Goal: Task Accomplishment & Management: Manage account settings

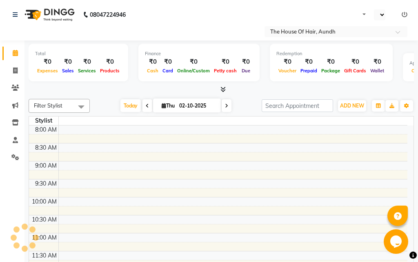
select select "en"
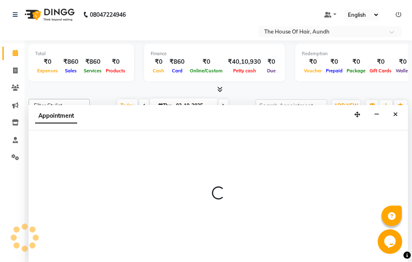
scroll to position [0, 0]
click at [394, 113] on icon "Close" at bounding box center [395, 114] width 4 height 6
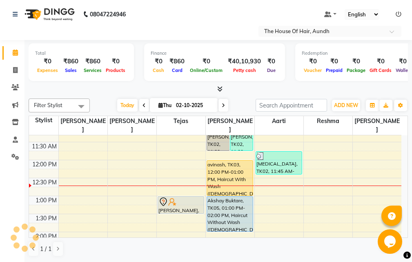
scroll to position [123, 0]
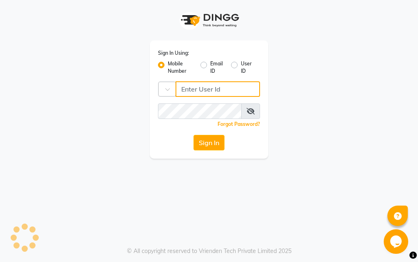
type input "9664374351"
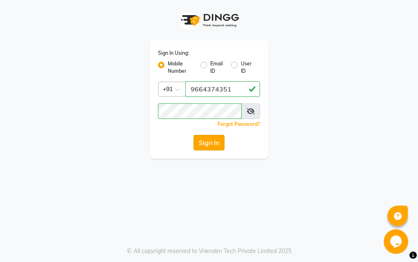
click at [204, 140] on button "Sign In" at bounding box center [209, 143] width 31 height 16
click at [215, 140] on button "Sign In" at bounding box center [209, 143] width 31 height 16
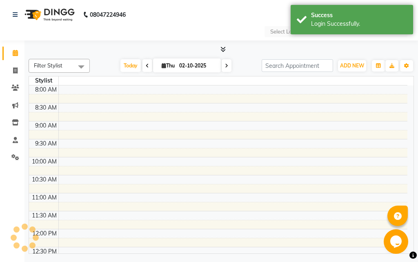
select select "en"
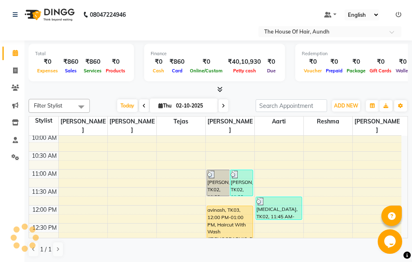
scroll to position [123, 0]
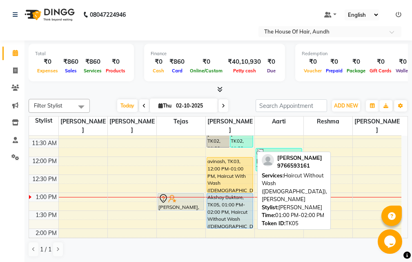
click at [225, 195] on div "Akshay Buktare, TK05, 01:00 PM-02:00 PM, Haircut Without Wash ([DEMOGRAPHIC_DAT…" at bounding box center [230, 210] width 46 height 35
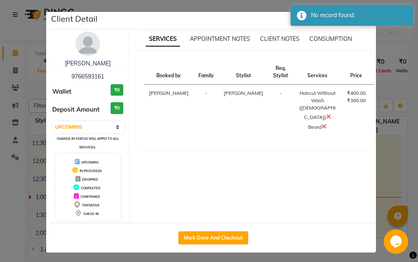
select select "1"
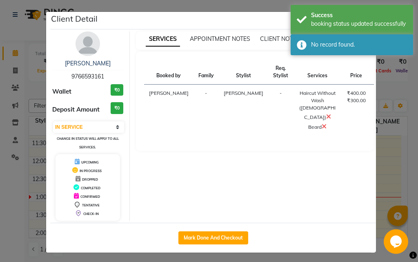
click at [392, 163] on ngb-modal-window "Client Detail Akshay Buktare 9766593161 Wallet ₹0 Deposit Amount ₹0 Select IN S…" at bounding box center [209, 131] width 418 height 262
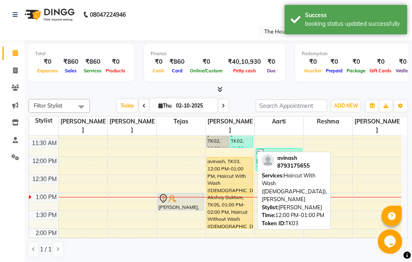
click at [227, 160] on div "avinash, TK03, 12:00 PM-01:00 PM, Haircut With Wash ([DEMOGRAPHIC_DATA]),[PERSO…" at bounding box center [230, 174] width 46 height 35
select select "1"
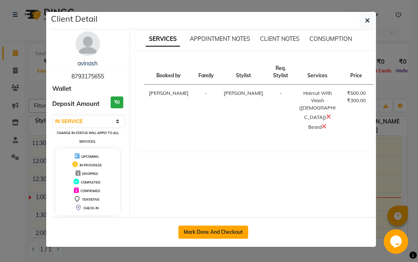
click at [211, 229] on button "Mark Done And Checkout" at bounding box center [213, 231] width 70 height 13
select select "service"
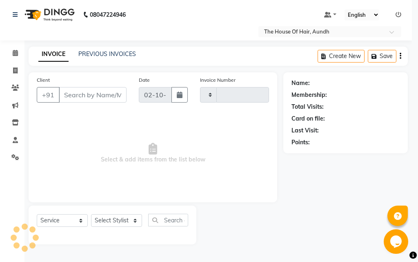
type input "2129"
select select "26"
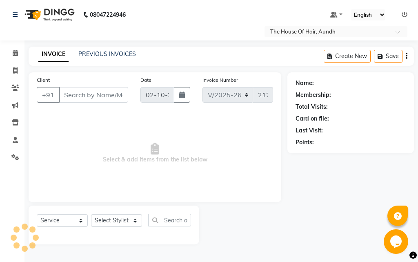
type input "8793175655"
select select "32779"
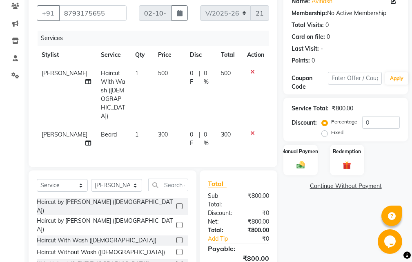
scroll to position [41, 0]
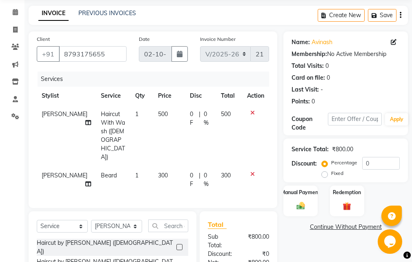
click at [101, 120] on span "Haircut With Wash ([DEMOGRAPHIC_DATA])" at bounding box center [113, 135] width 24 height 50
select select "32779"
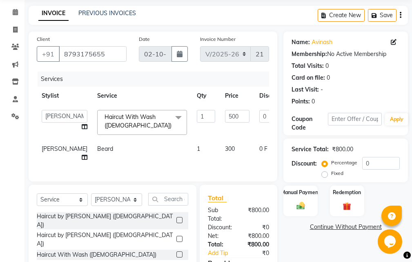
click at [134, 127] on span "Haircut With Wash ([DEMOGRAPHIC_DATA]) x" at bounding box center [140, 122] width 75 height 18
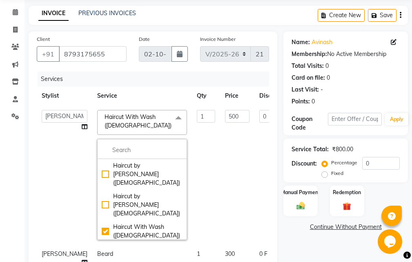
click at [127, 245] on div "Haircut Without Wash ([DEMOGRAPHIC_DATA])" at bounding box center [142, 253] width 81 height 17
checkbox input "false"
checkbox input "true"
type input "400"
click at [279, 175] on div "Client [PHONE_NUMBER] Date [DATE] Invoice Number V/2025 V/[PHONE_NUMBER] Servic…" at bounding box center [152, 219] width 261 height 377
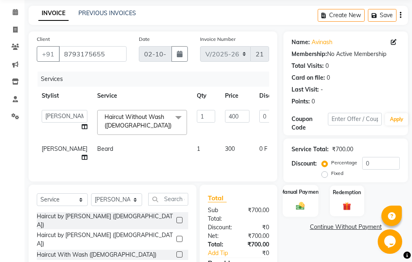
click at [301, 199] on div "Manual Payment" at bounding box center [301, 201] width 36 height 32
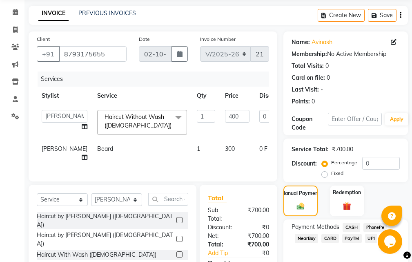
click at [370, 238] on span "UPI" at bounding box center [371, 238] width 13 height 9
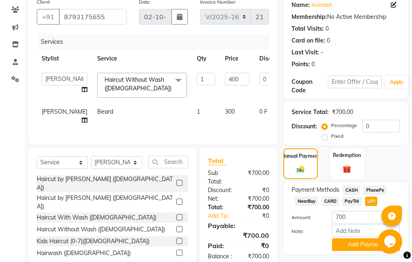
scroll to position [112, 0]
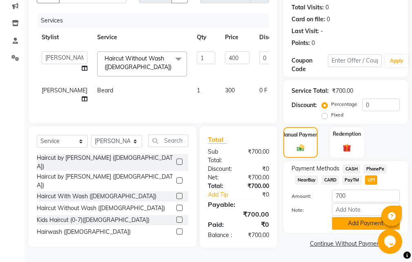
click at [351, 217] on button "Add Payment" at bounding box center [366, 223] width 68 height 13
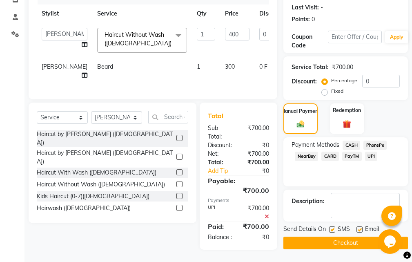
scroll to position [138, 0]
click at [330, 236] on button "Checkout" at bounding box center [345, 242] width 125 height 13
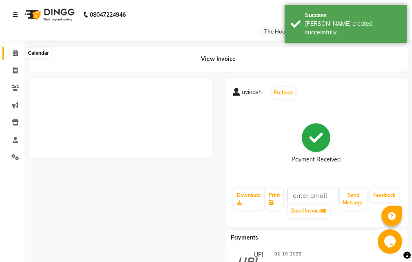
click at [15, 51] on icon at bounding box center [15, 53] width 5 height 6
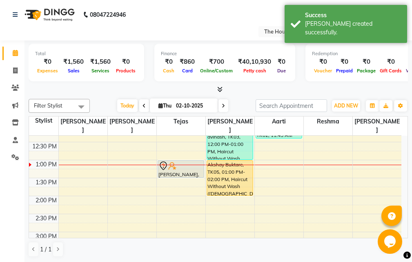
scroll to position [163, 0]
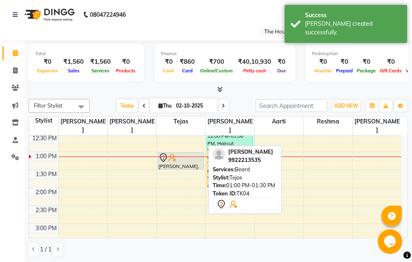
click at [176, 153] on div at bounding box center [180, 158] width 45 height 10
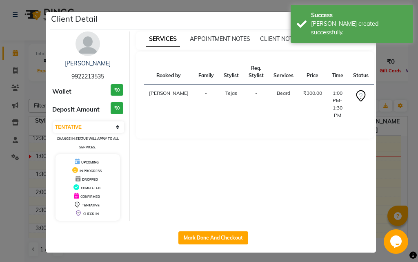
click at [379, 97] on button "START" at bounding box center [387, 95] width 17 height 10
select select "1"
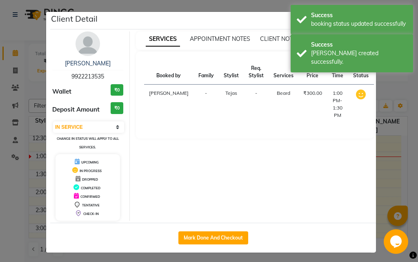
click at [387, 168] on ngb-modal-window "Client Detail [PERSON_NAME] 9922213535 Wallet ₹0 Deposit Amount ₹0 Select IN SE…" at bounding box center [209, 131] width 418 height 262
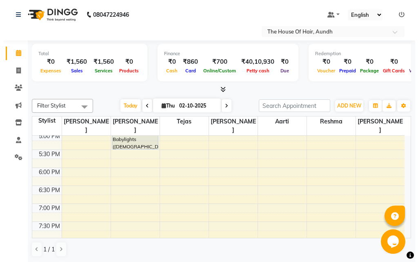
scroll to position [286, 0]
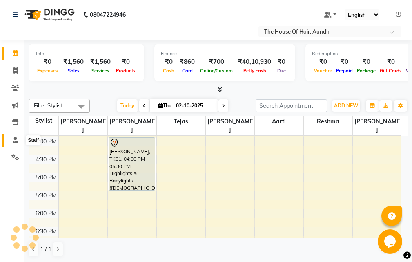
click at [15, 142] on icon at bounding box center [15, 140] width 5 height 6
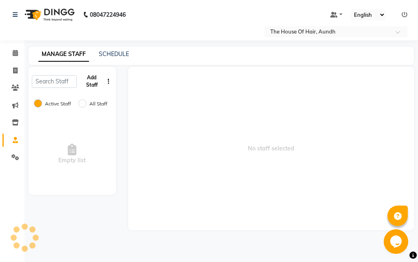
click at [94, 80] on button "Add Staff" at bounding box center [91, 81] width 23 height 21
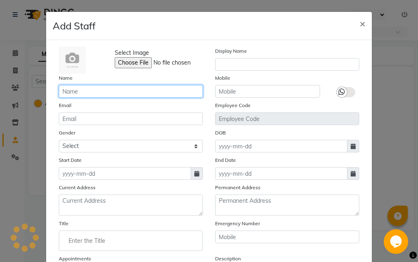
click at [95, 91] on input "text" at bounding box center [131, 91] width 144 height 13
type input "a"
type input "Aman"
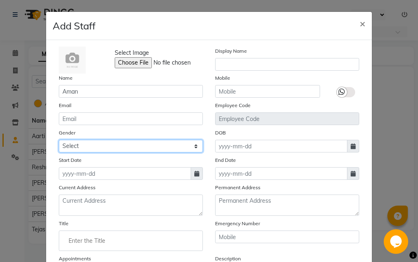
click at [136, 145] on select "Select [DEMOGRAPHIC_DATA] [DEMOGRAPHIC_DATA] Other Prefer Not To Say" at bounding box center [131, 146] width 144 height 13
select select "[DEMOGRAPHIC_DATA]"
click at [59, 140] on select "Select [DEMOGRAPHIC_DATA] [DEMOGRAPHIC_DATA] Other Prefer Not To Say" at bounding box center [131, 146] width 144 height 13
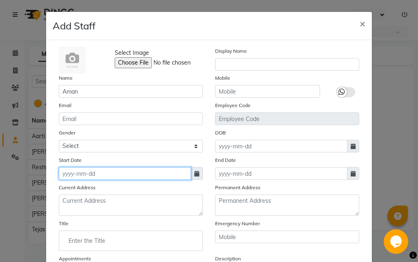
click at [92, 172] on input at bounding box center [125, 173] width 132 height 13
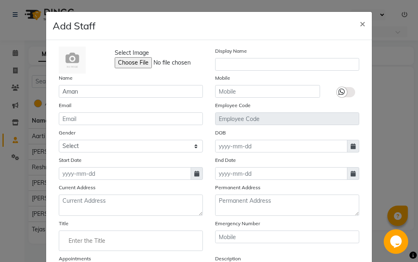
select select "10"
select select "2025"
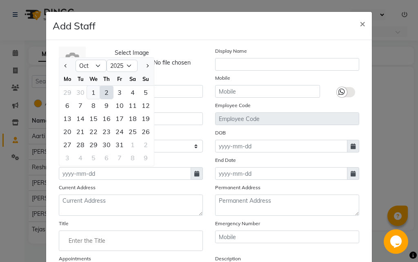
click at [92, 91] on div "1" at bounding box center [93, 92] width 13 height 13
type input "01-10-2025"
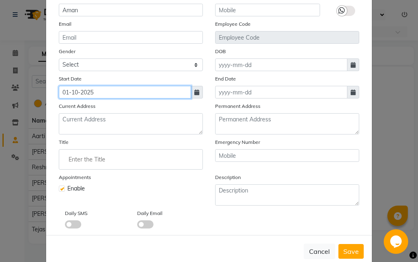
scroll to position [82, 0]
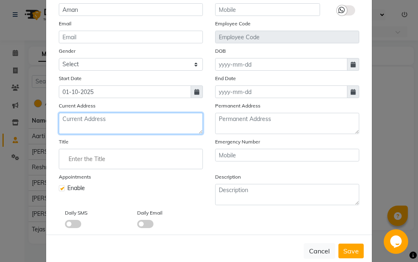
click at [75, 120] on textarea at bounding box center [131, 123] width 144 height 21
type textarea "Dak Vishwa"
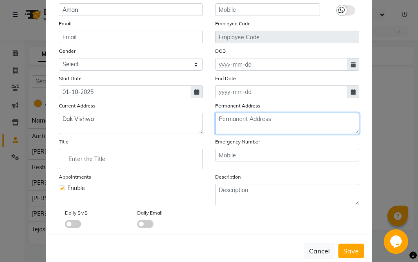
type textarea "201,[PERSON_NAME] B"
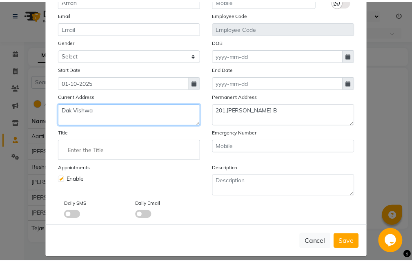
scroll to position [98, 0]
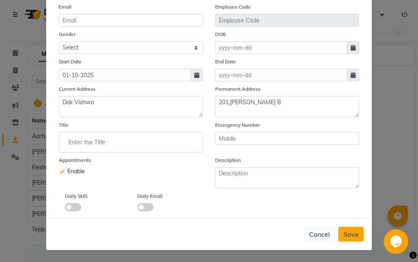
click at [345, 233] on span "Save" at bounding box center [351, 234] width 16 height 8
select select
checkbox input "false"
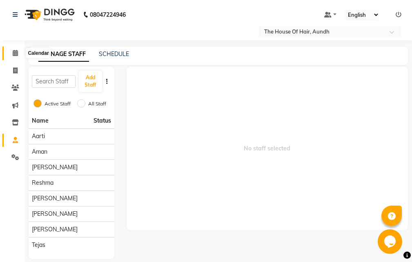
click at [13, 51] on icon at bounding box center [15, 53] width 5 height 6
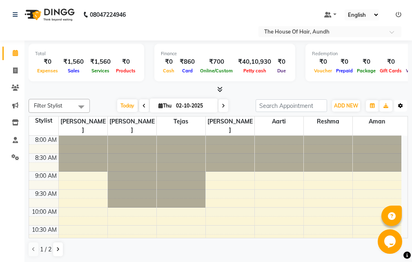
click at [402, 105] on icon "button" at bounding box center [400, 105] width 5 height 5
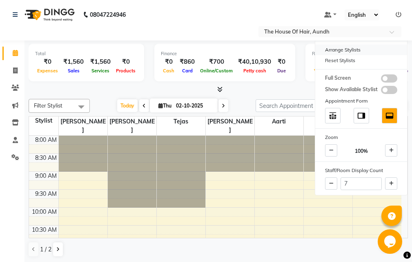
click at [365, 51] on div "Arrange Stylists" at bounding box center [361, 50] width 92 height 11
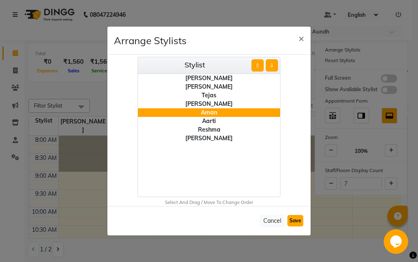
click at [296, 221] on button "Save" at bounding box center [296, 220] width 16 height 11
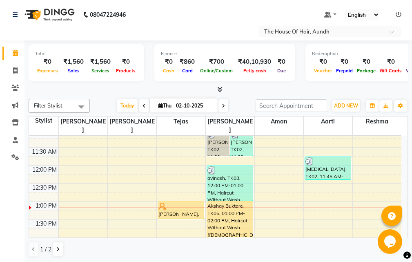
scroll to position [123, 0]
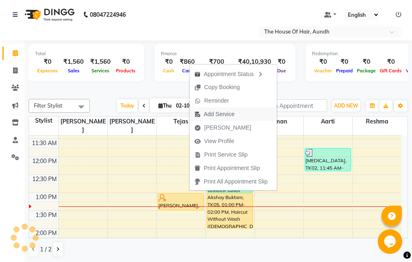
click at [224, 113] on span "Add Service" at bounding box center [219, 114] width 31 height 9
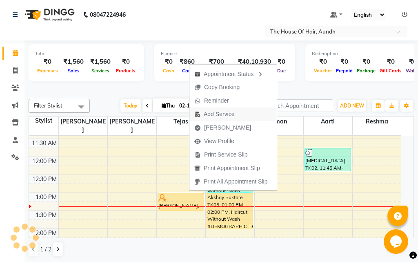
select select "6864"
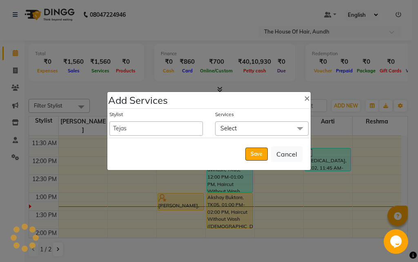
click at [232, 129] on span "Select" at bounding box center [229, 128] width 16 height 7
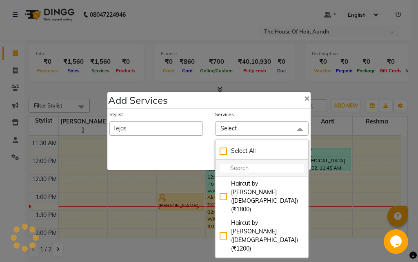
click at [239, 169] on input "multiselect-search" at bounding box center [262, 168] width 85 height 9
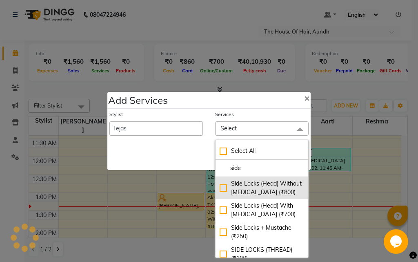
type input "side"
click at [254, 189] on div "Side Locks (Head) Without [MEDICAL_DATA] (₹800)" at bounding box center [262, 187] width 85 height 17
checkbox input "true"
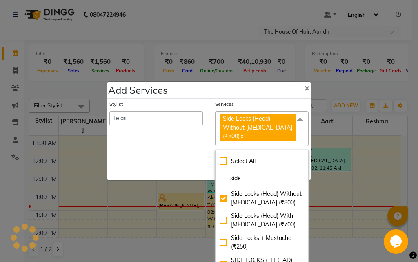
click at [161, 160] on div "Save Cancel" at bounding box center [208, 164] width 203 height 32
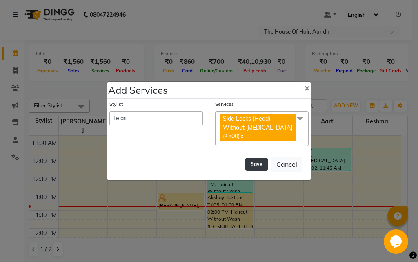
click at [265, 158] on button "Save" at bounding box center [256, 164] width 22 height 13
select select "26084"
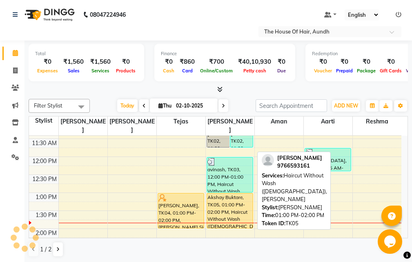
click at [238, 203] on div "Akshay Buktare, TK05, 01:00 PM-02:00 PM, Haircut Without Wash ([DEMOGRAPHIC_DAT…" at bounding box center [230, 210] width 46 height 35
select select "1"
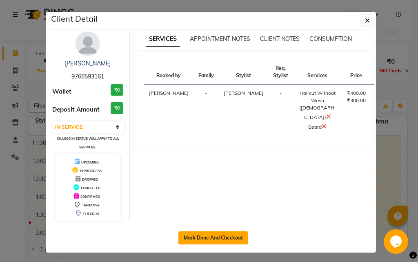
click at [216, 238] on button "Mark Done And Checkout" at bounding box center [213, 237] width 70 height 13
select select "service"
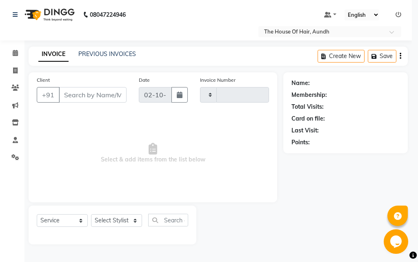
type input "2130"
select select "26"
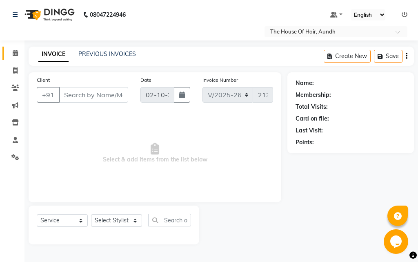
type input "9766593161"
select select "32779"
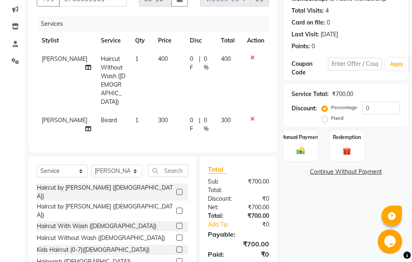
scroll to position [121, 0]
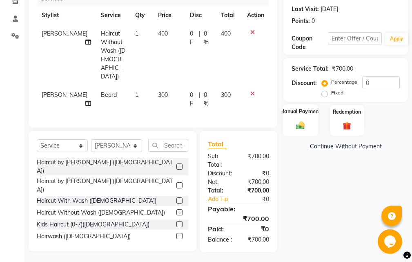
click at [309, 121] on div "Manual Payment" at bounding box center [301, 120] width 36 height 32
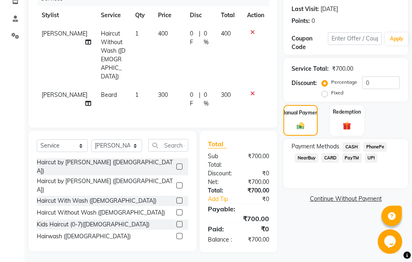
click at [368, 156] on span "UPI" at bounding box center [371, 157] width 13 height 9
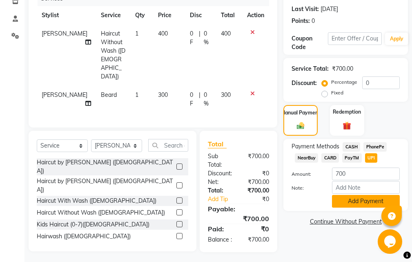
click at [354, 201] on button "Add Payment" at bounding box center [366, 201] width 68 height 13
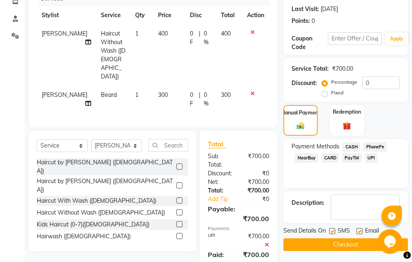
scroll to position [147, 0]
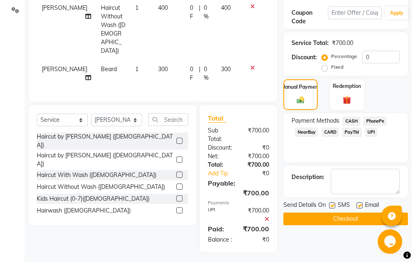
click at [352, 216] on button "Checkout" at bounding box center [345, 218] width 125 height 13
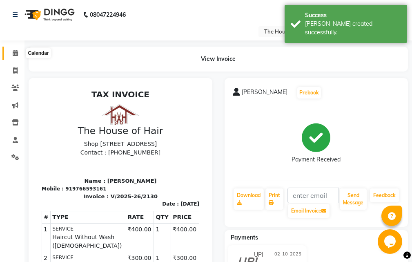
click at [16, 54] on icon at bounding box center [15, 53] width 5 height 6
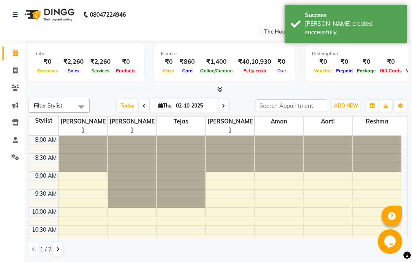
click at [222, 106] on icon at bounding box center [223, 105] width 3 height 5
type input "03-10-2025"
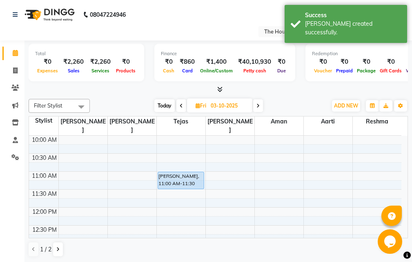
scroll to position [82, 0]
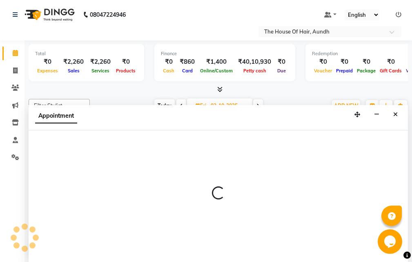
scroll to position [0, 0]
select select "6860"
select select "660"
select select "tentative"
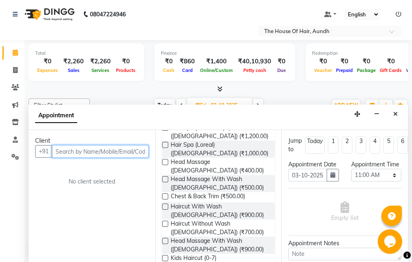
scroll to position [245, 0]
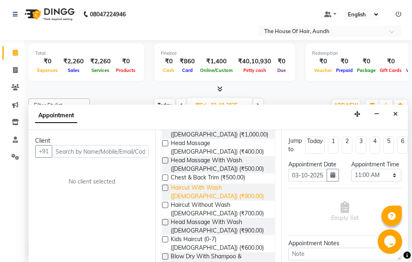
click at [209, 183] on span "Haircut With Wash ([DEMOGRAPHIC_DATA]) (₹900.00)" at bounding box center [220, 191] width 98 height 17
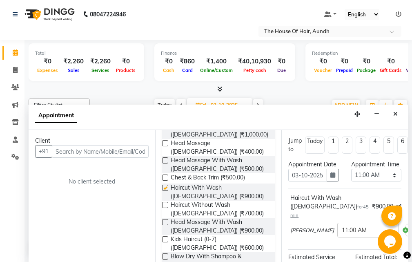
checkbox input "false"
click at [103, 150] on input "text" at bounding box center [100, 151] width 97 height 13
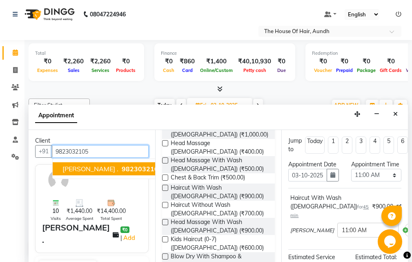
click at [122, 172] on span "9823032105" at bounding box center [142, 169] width 41 height 8
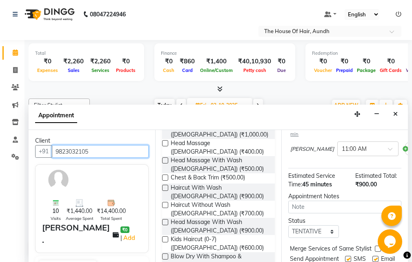
scroll to position [82, 0]
type input "9823032105"
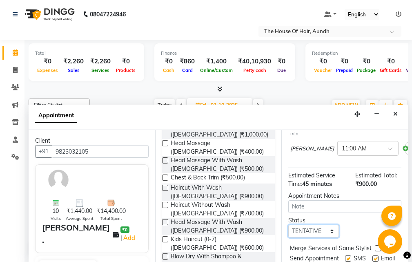
click at [312, 232] on select "Select TENTATIVE CONFIRM UPCOMING" at bounding box center [313, 231] width 50 height 13
select select "upcoming"
click at [288, 225] on select "Select TENTATIVE CONFIRM UPCOMING" at bounding box center [313, 231] width 50 height 13
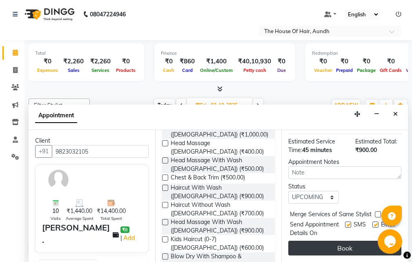
click at [336, 245] on button "Book" at bounding box center [344, 248] width 113 height 15
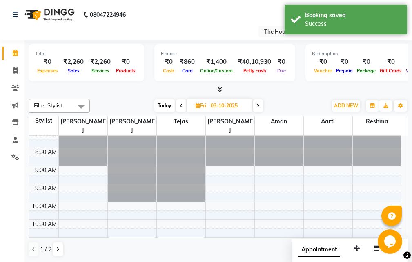
scroll to position [0, 0]
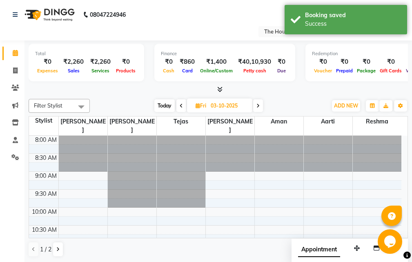
click at [163, 104] on span "Today" at bounding box center [164, 105] width 20 height 13
type input "02-10-2025"
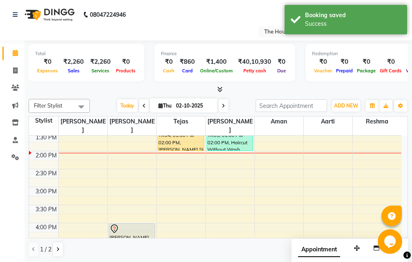
scroll to position [257, 0]
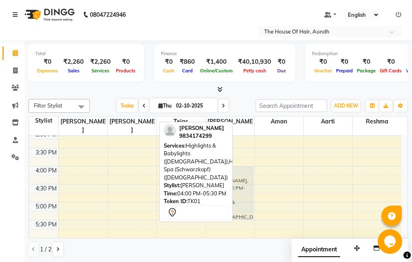
drag, startPoint x: 141, startPoint y: 163, endPoint x: 236, endPoint y: 165, distance: 94.8
click at [236, 165] on tr "[PERSON_NAME], TK01, 04:00 PM-05:30 PM, Highlights & Babylights ([DEMOGRAPHIC_D…" at bounding box center [215, 130] width 372 height 503
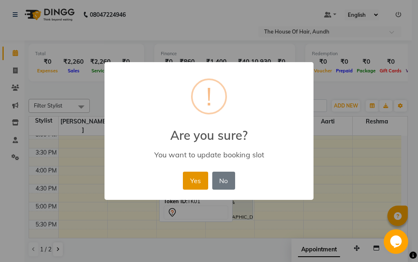
click at [194, 181] on button "Yes" at bounding box center [195, 181] width 25 height 18
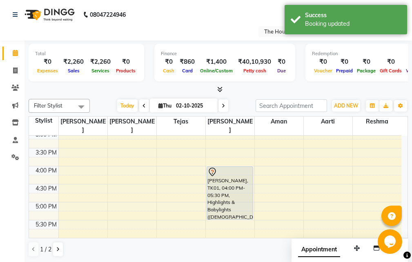
scroll to position [134, 0]
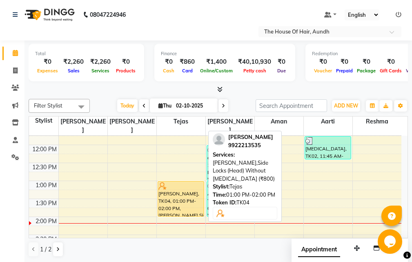
click at [183, 195] on div "[PERSON_NAME], TK04, 01:00 PM-02:00 PM, [PERSON_NAME],Side Locks (Head) Without…" at bounding box center [181, 198] width 46 height 35
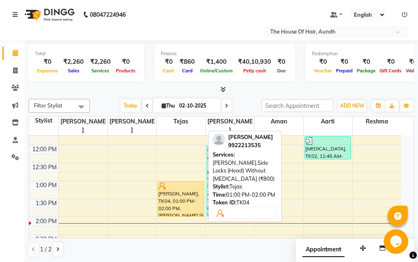
select select "1"
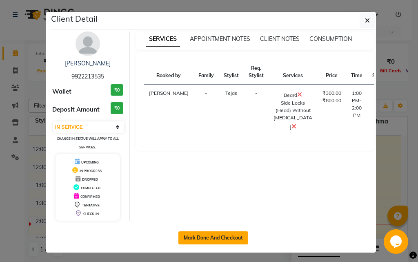
click at [230, 238] on button "Mark Done And Checkout" at bounding box center [213, 237] width 70 height 13
select select "service"
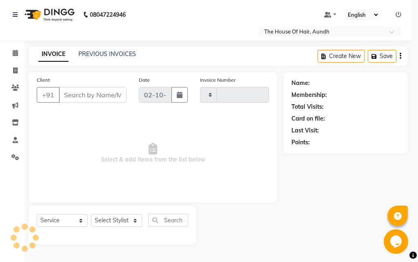
type input "2131"
select select "26"
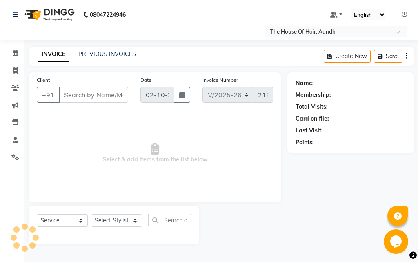
type input "9922213535"
select select "6864"
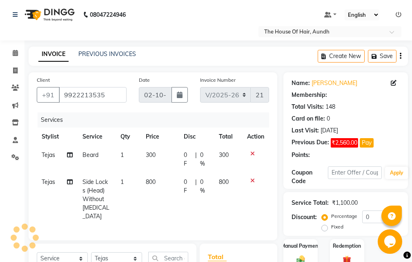
select select "1: Object"
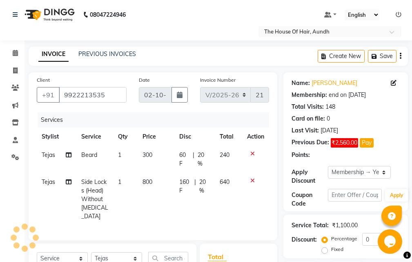
type input "20"
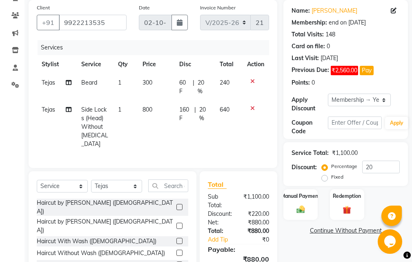
scroll to position [82, 0]
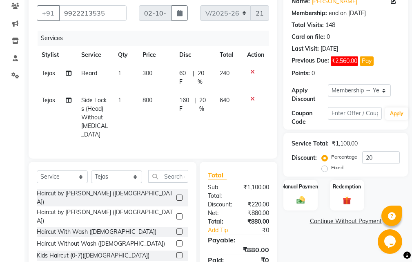
click at [150, 100] on span "800" at bounding box center [148, 99] width 10 height 7
select select "6864"
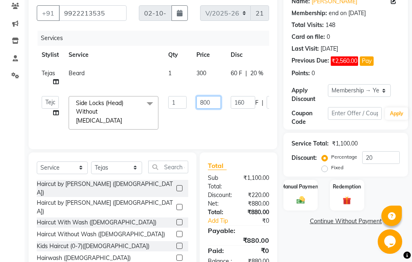
drag, startPoint x: 213, startPoint y: 101, endPoint x: 195, endPoint y: 106, distance: 18.1
click at [195, 106] on td "800" at bounding box center [209, 112] width 34 height 43
type input "400"
click at [281, 112] on div "Client [PHONE_NUMBER] Date [DATE] Invoice Number V/2025 V/[PHONE_NUMBER] Servic…" at bounding box center [152, 132] width 261 height 283
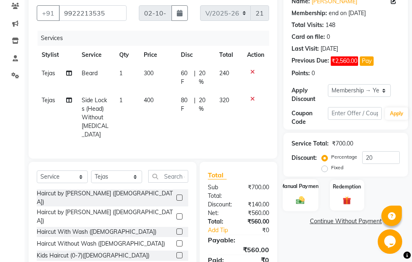
click at [301, 186] on label "Manual Payment" at bounding box center [300, 186] width 41 height 8
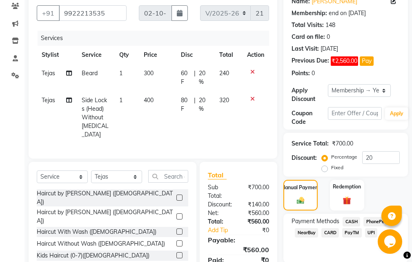
scroll to position [121, 0]
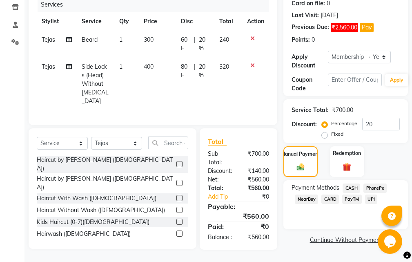
click at [372, 194] on span "UPI" at bounding box center [371, 198] width 13 height 9
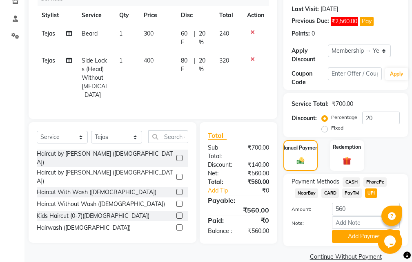
scroll to position [134, 0]
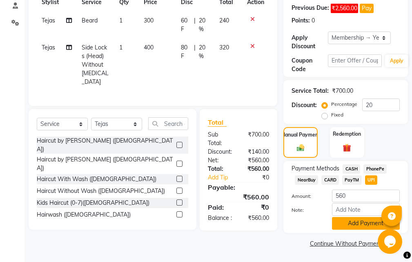
click at [356, 226] on button "Add Payment" at bounding box center [366, 223] width 68 height 13
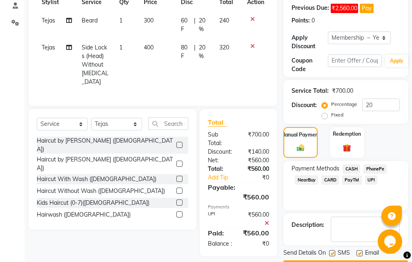
scroll to position [158, 0]
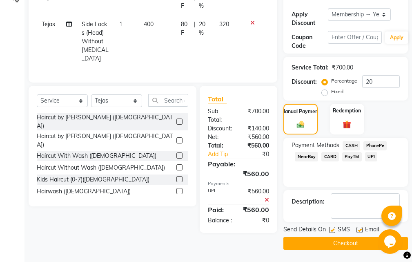
click at [344, 244] on button "Checkout" at bounding box center [345, 243] width 125 height 13
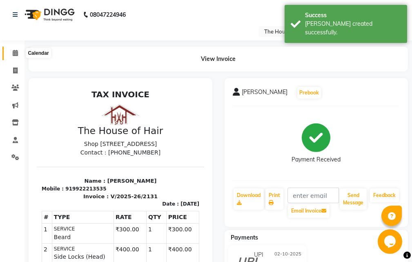
click at [15, 53] on icon at bounding box center [15, 53] width 5 height 6
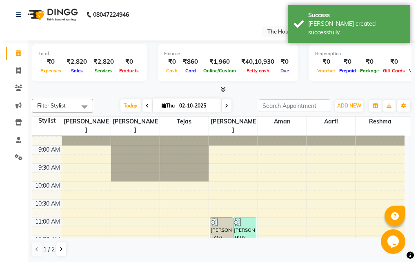
scroll to position [163, 0]
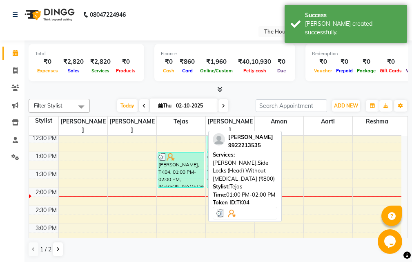
click at [179, 167] on div "[PERSON_NAME], TK04, 01:00 PM-02:00 PM, [PERSON_NAME],Side Locks (Head) Without…" at bounding box center [181, 169] width 46 height 35
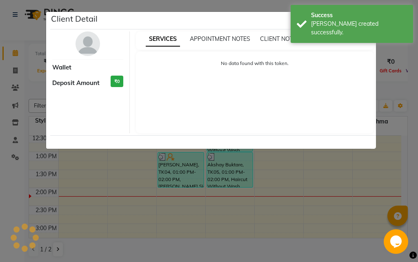
select select "3"
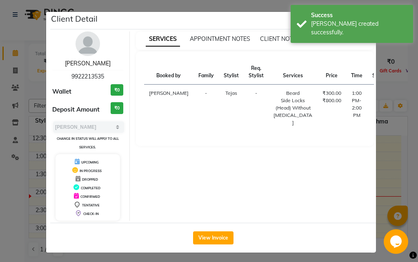
click at [87, 63] on link "[PERSON_NAME]" at bounding box center [88, 63] width 46 height 7
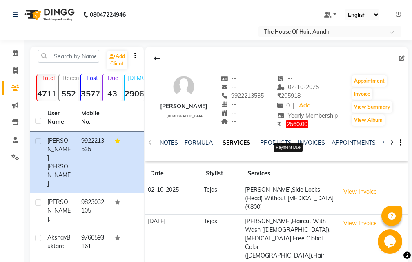
click at [292, 125] on span "2560.00" at bounding box center [297, 124] width 22 height 8
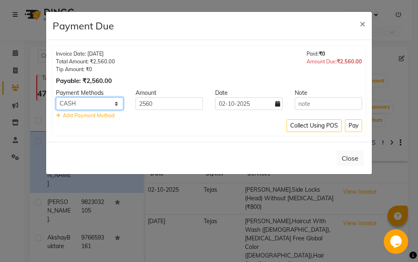
click at [117, 104] on select "CASH PhonePe NearBuy CARD PayTM UPI" at bounding box center [89, 103] width 67 height 13
select select "8"
click at [56, 97] on select "CASH PhonePe NearBuy CARD PayTM UPI" at bounding box center [89, 103] width 67 height 13
click at [354, 128] on button "Pay" at bounding box center [353, 125] width 17 height 13
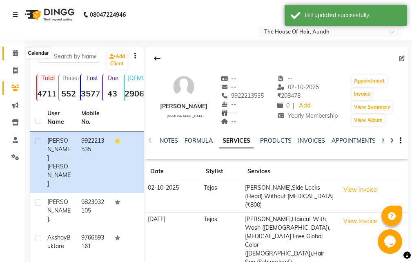
click at [15, 53] on icon at bounding box center [15, 53] width 5 height 6
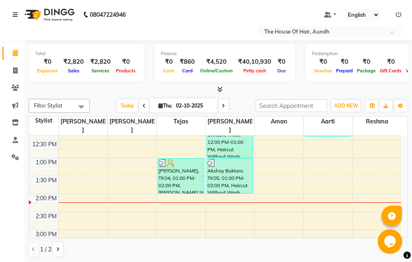
scroll to position [134, 0]
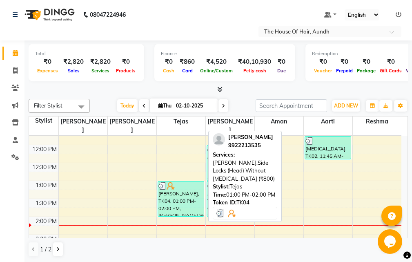
click at [173, 183] on div "[PERSON_NAME], TK04, 01:00 PM-02:00 PM, [PERSON_NAME],Side Locks (Head) Without…" at bounding box center [181, 198] width 46 height 35
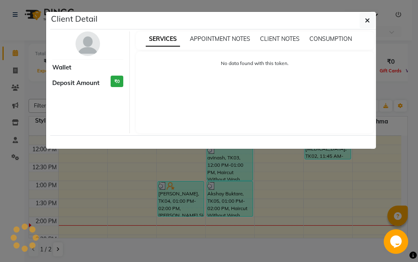
select select "3"
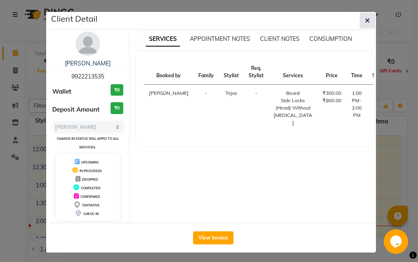
click at [366, 18] on icon "button" at bounding box center [367, 20] width 5 height 7
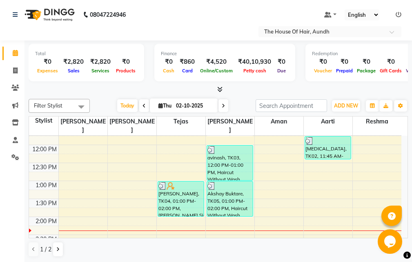
click at [143, 103] on span at bounding box center [144, 105] width 10 height 13
type input "01-10-2025"
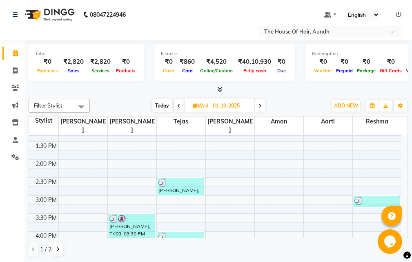
scroll to position [216, 0]
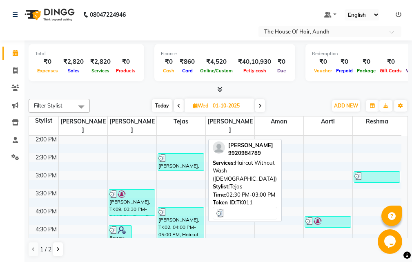
click at [185, 156] on div "[PERSON_NAME], TK11, 02:30 PM-03:00 PM, Haircut Without Wash ([DEMOGRAPHIC_DATA…" at bounding box center [181, 162] width 46 height 17
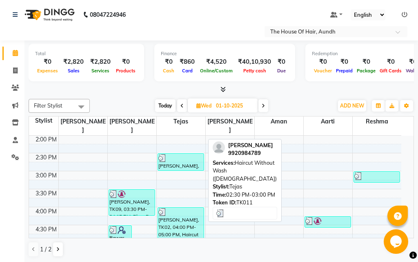
select select "3"
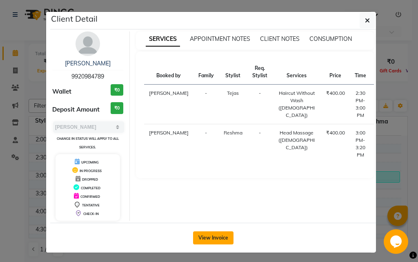
click at [204, 239] on button "View Invoice" at bounding box center [213, 237] width 40 height 13
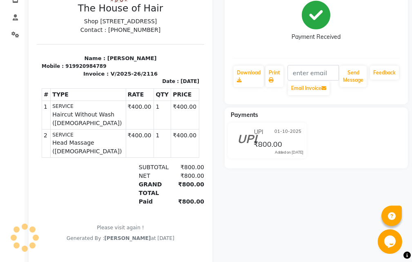
scroll to position [41, 0]
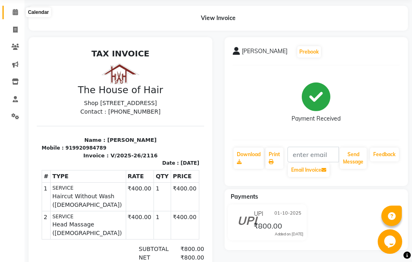
click at [17, 12] on icon at bounding box center [15, 12] width 5 height 6
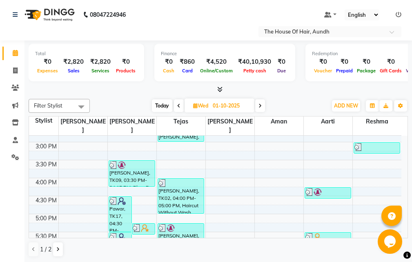
scroll to position [204, 0]
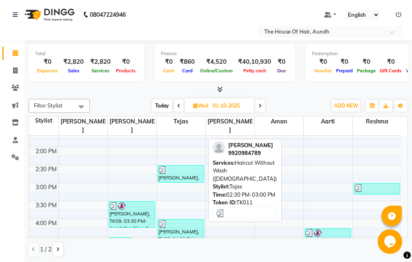
click at [183, 170] on div "[PERSON_NAME], TK11, 02:30 PM-03:00 PM, Haircut Without Wash ([DEMOGRAPHIC_DATA…" at bounding box center [181, 173] width 46 height 17
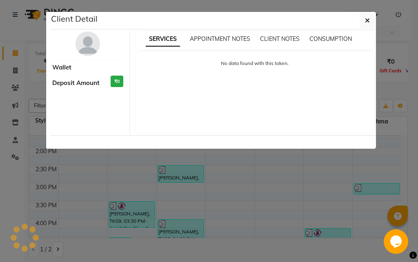
select select "3"
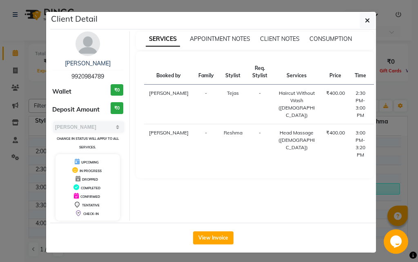
click at [384, 203] on ngb-modal-window "Client Detail [PERSON_NAME] 9920984789 Wallet ₹0 Deposit Amount ₹0 Select MARK …" at bounding box center [209, 131] width 418 height 262
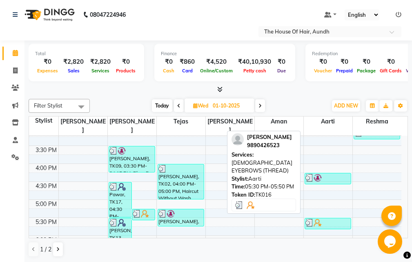
scroll to position [245, 0]
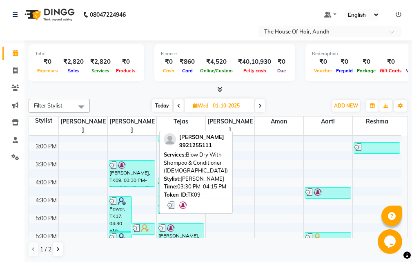
click at [139, 163] on div "[PERSON_NAME], TK09, 03:30 PM-04:15 PM, Blow Dry With Shampoo & Conditioner ([D…" at bounding box center [132, 173] width 46 height 26
select select "3"
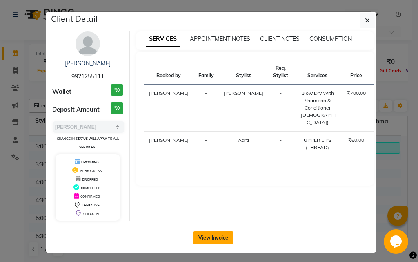
click at [208, 237] on button "View Invoice" at bounding box center [213, 237] width 40 height 13
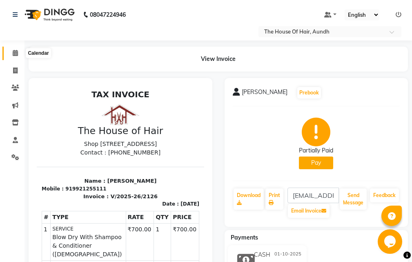
click at [16, 51] on icon at bounding box center [15, 53] width 5 height 6
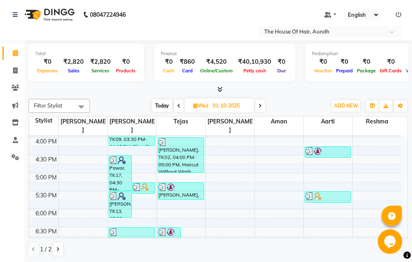
scroll to position [245, 0]
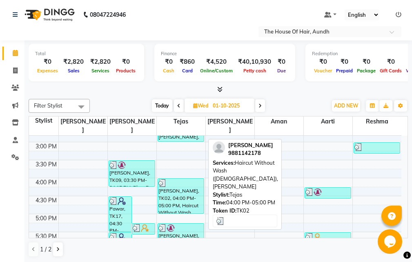
click at [176, 181] on div "[PERSON_NAME], TK02, 04:00 PM-05:00 PM, Haircut Without Wash ([DEMOGRAPHIC_DATA…" at bounding box center [181, 195] width 46 height 35
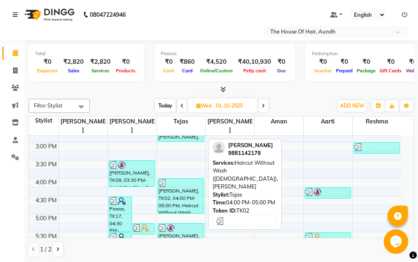
select select "3"
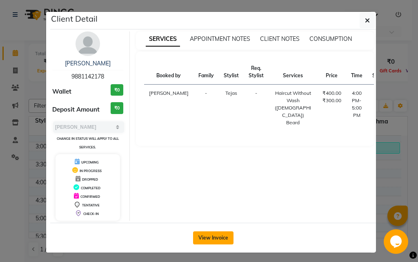
click at [212, 239] on button "View Invoice" at bounding box center [213, 237] width 40 height 13
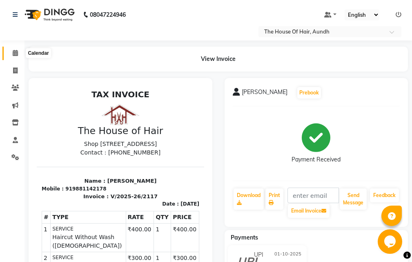
click at [17, 53] on icon at bounding box center [15, 53] width 5 height 6
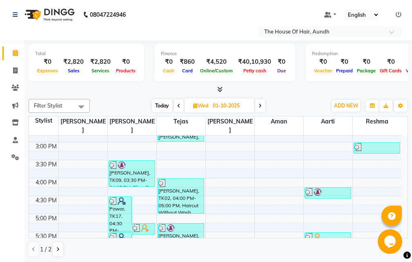
scroll to position [286, 0]
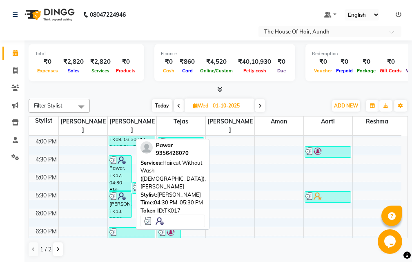
click at [115, 162] on div "Pawar, TK17, 04:30 PM-05:30 PM, Haircut Without Wash ([DEMOGRAPHIC_DATA]),[PERS…" at bounding box center [120, 173] width 22 height 35
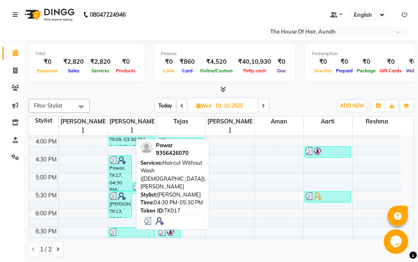
select select "3"
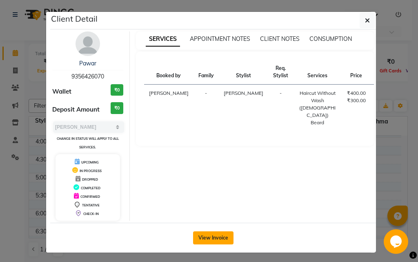
click at [213, 237] on button "View Invoice" at bounding box center [213, 237] width 40 height 13
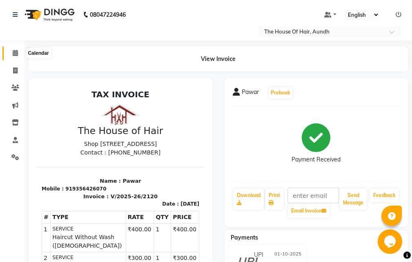
click at [16, 53] on icon at bounding box center [15, 53] width 5 height 6
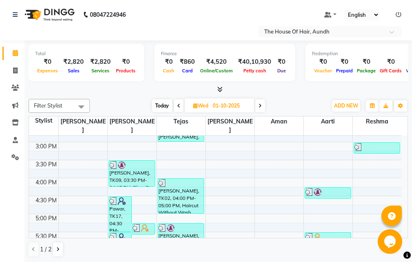
scroll to position [286, 0]
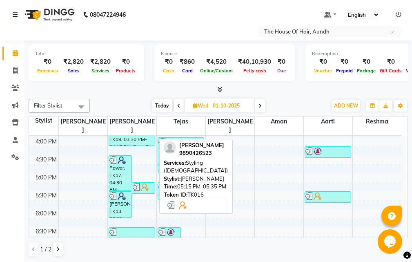
click at [146, 183] on img at bounding box center [145, 187] width 8 height 8
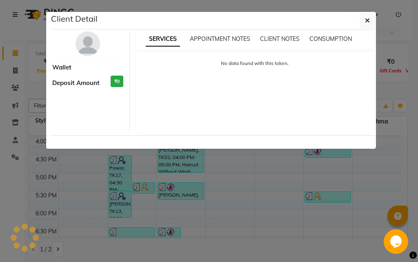
select select "3"
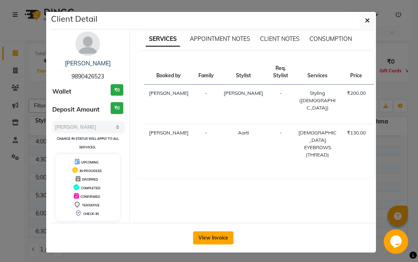
click at [205, 239] on button "View Invoice" at bounding box center [213, 237] width 40 height 13
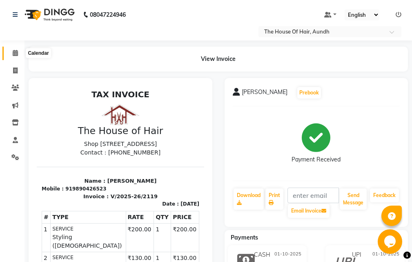
click at [16, 52] on icon at bounding box center [15, 53] width 5 height 6
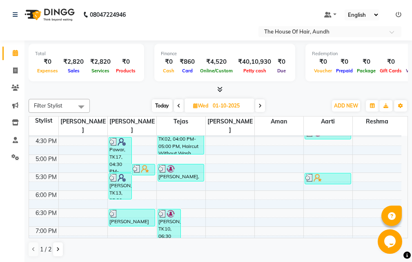
scroll to position [286, 0]
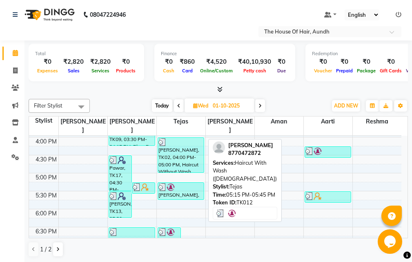
click at [167, 183] on div "[PERSON_NAME], TK12, 05:15 PM-05:45 PM, Haircut With Wash ([DEMOGRAPHIC_DATA])" at bounding box center [181, 191] width 46 height 17
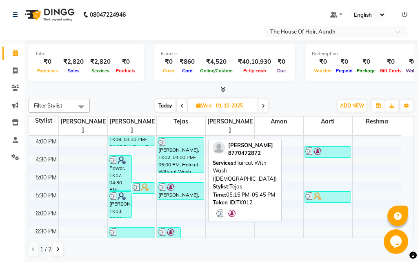
select select "3"
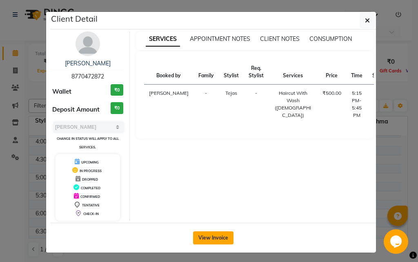
click at [216, 242] on button "View Invoice" at bounding box center [213, 237] width 40 height 13
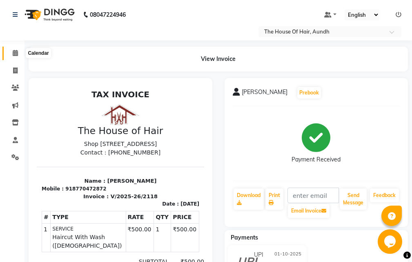
click at [15, 51] on icon at bounding box center [15, 53] width 5 height 6
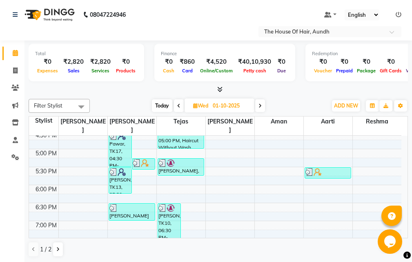
scroll to position [327, 0]
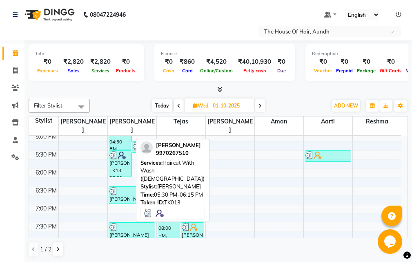
click at [122, 155] on div "[PERSON_NAME], TK13, 05:30 PM-06:15 PM, Haircut With Wash ([DEMOGRAPHIC_DATA])" at bounding box center [120, 164] width 22 height 26
select select "3"
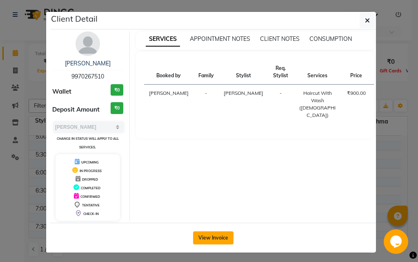
click at [198, 236] on button "View Invoice" at bounding box center [213, 237] width 40 height 13
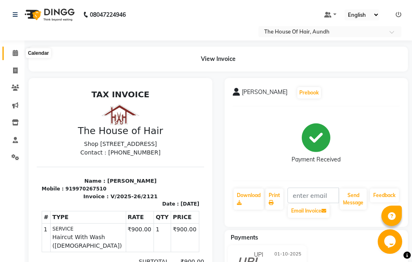
click at [15, 53] on icon at bounding box center [15, 53] width 5 height 6
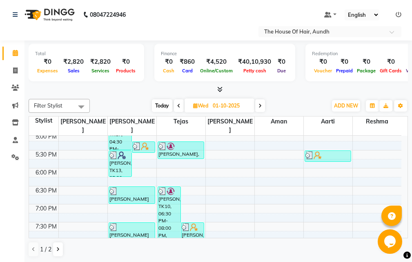
scroll to position [368, 0]
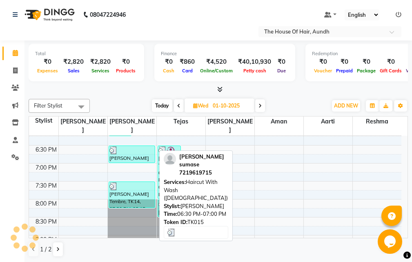
click at [138, 148] on div "[PERSON_NAME] sumase, TK15, 06:30 PM-07:00 PM, Haircut With Wash ([DEMOGRAPHIC_…" at bounding box center [132, 154] width 46 height 17
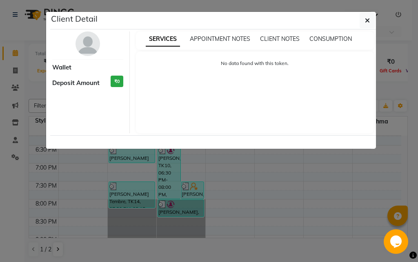
select select "3"
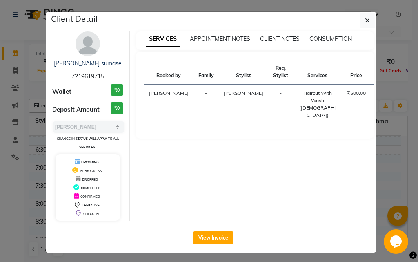
click at [388, 155] on ngb-modal-window "Client Detail [PERSON_NAME] sumase 7219619715 Wallet ₹0 Deposit Amount ₹0 Selec…" at bounding box center [209, 131] width 418 height 262
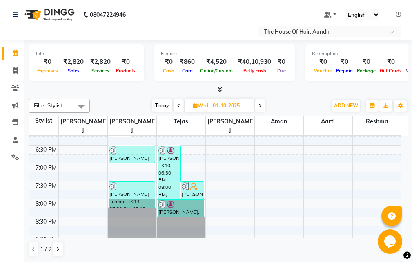
click at [163, 104] on span "Today" at bounding box center [162, 105] width 20 height 13
type input "02-10-2025"
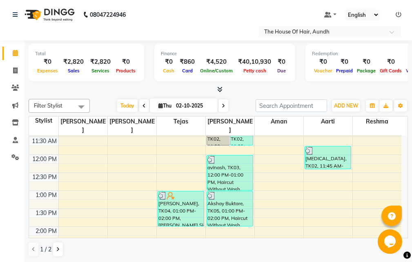
scroll to position [106, 0]
